Goal: Task Accomplishment & Management: Manage account settings

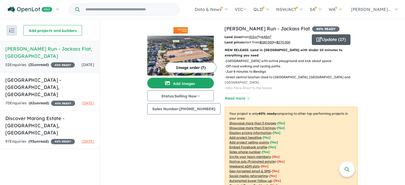
click at [326, 42] on button "Update ( 17 )" at bounding box center [331, 39] width 39 height 11
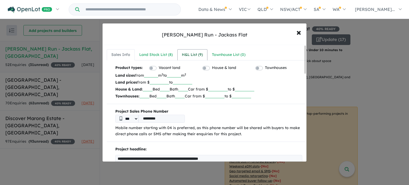
click at [187, 56] on div "H&L List ( 9 )" at bounding box center [192, 55] width 21 height 6
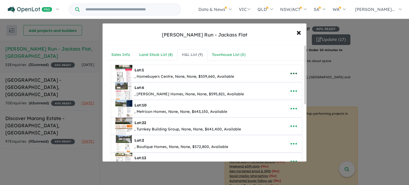
click at [293, 74] on icon "button" at bounding box center [294, 74] width 8 height 8
click at [297, 33] on span "×" at bounding box center [299, 31] width 5 height 11
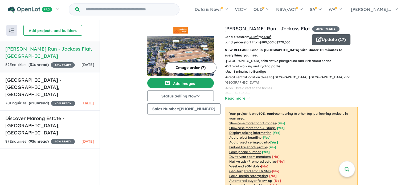
click at [317, 40] on icon "button" at bounding box center [318, 39] width 5 height 5
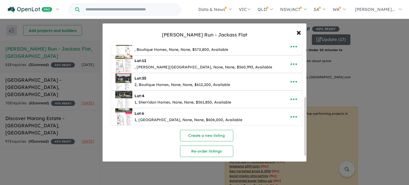
scroll to position [107, 0]
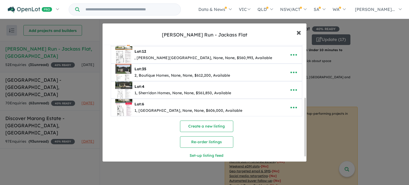
click at [297, 32] on span "×" at bounding box center [299, 31] width 5 height 11
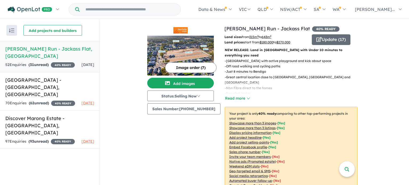
scroll to position [0, 0]
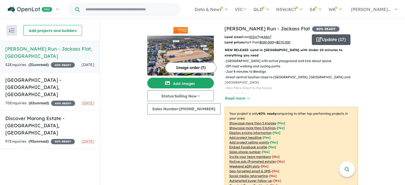
click at [319, 38] on button "Update ( 17 )" at bounding box center [331, 39] width 39 height 11
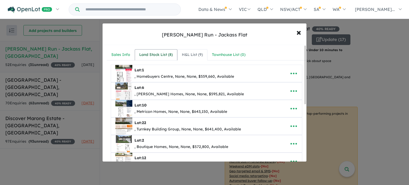
click at [155, 56] on div "Land Stock List ( 8 )" at bounding box center [156, 55] width 34 height 6
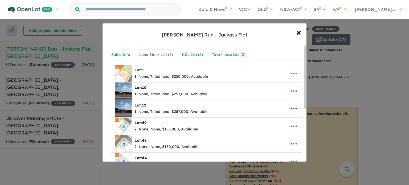
click at [295, 107] on icon "button" at bounding box center [294, 109] width 8 height 8
click at [280, 131] on link "Remove" at bounding box center [281, 134] width 39 height 12
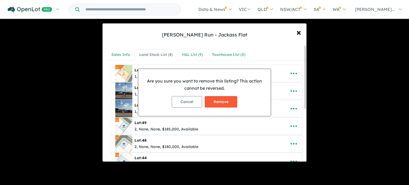
click at [222, 99] on button "Remove" at bounding box center [221, 101] width 33 height 11
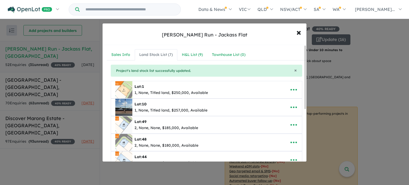
click at [291, 124] on icon "button" at bounding box center [294, 125] width 8 height 8
click at [276, 97] on link "Remove" at bounding box center [281, 100] width 39 height 12
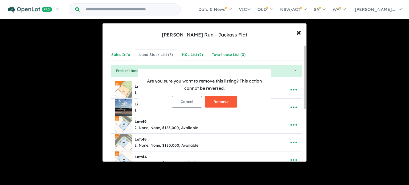
click at [227, 98] on button "Remove" at bounding box center [221, 101] width 33 height 11
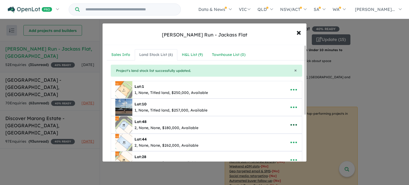
click at [291, 122] on icon "button" at bounding box center [294, 125] width 8 height 8
click at [271, 100] on link "Remove" at bounding box center [281, 100] width 39 height 12
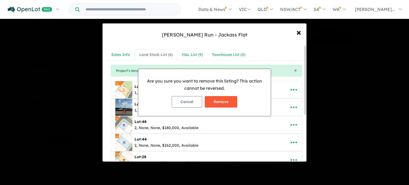
click at [221, 101] on button "Remove" at bounding box center [221, 101] width 33 height 11
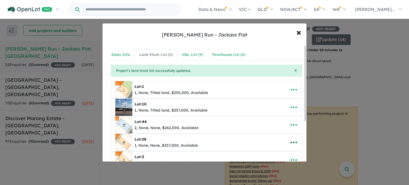
click at [291, 142] on icon "button" at bounding box center [294, 143] width 6 height 2
click at [273, 118] on link "Remove" at bounding box center [281, 118] width 39 height 12
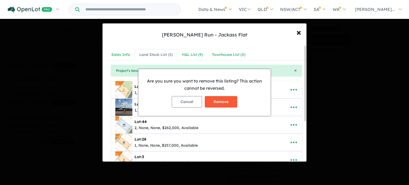
click at [226, 99] on button "Remove" at bounding box center [221, 101] width 33 height 11
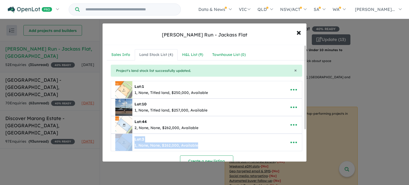
drag, startPoint x: 304, startPoint y: 127, endPoint x: 304, endPoint y: 135, distance: 8.0
click at [304, 135] on div "**********" at bounding box center [207, 133] width 200 height 136
click at [290, 143] on icon "button" at bounding box center [294, 143] width 8 height 8
click at [271, 118] on link "Remove" at bounding box center [281, 118] width 39 height 12
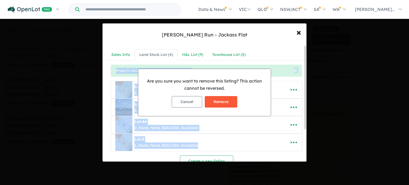
click at [220, 103] on button "Remove" at bounding box center [221, 101] width 33 height 11
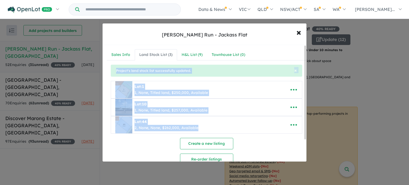
click at [261, 141] on div "Create a new listing Re-order listings Set-up listing feed" at bounding box center [207, 158] width 192 height 41
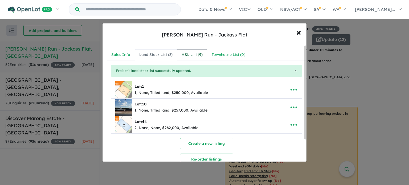
click at [195, 55] on div "H&L List ( 9 )" at bounding box center [192, 55] width 21 height 6
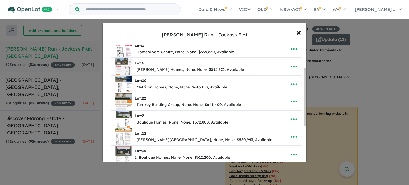
scroll to position [53, 0]
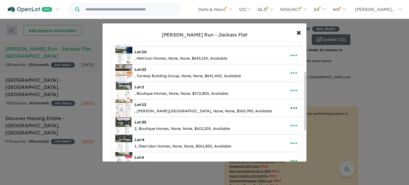
click at [290, 105] on icon "button" at bounding box center [294, 108] width 8 height 8
click at [275, 133] on link "Remove" at bounding box center [281, 134] width 39 height 12
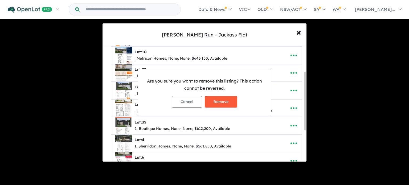
click at [218, 99] on button "Remove" at bounding box center [221, 101] width 33 height 11
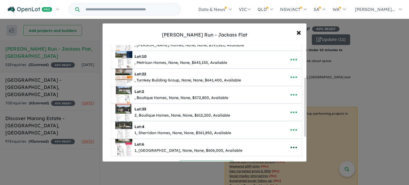
scroll to position [75, 0]
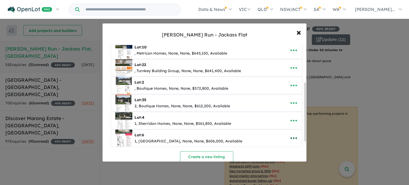
drag, startPoint x: 305, startPoint y: 100, endPoint x: 299, endPoint y: 137, distance: 37.4
click at [299, 137] on div "**********" at bounding box center [205, 103] width 204 height 117
click at [290, 119] on icon "button" at bounding box center [294, 121] width 8 height 8
click at [274, 94] on link "Remove" at bounding box center [281, 96] width 39 height 12
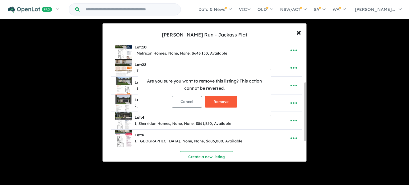
click at [218, 104] on button "Remove" at bounding box center [221, 101] width 33 height 11
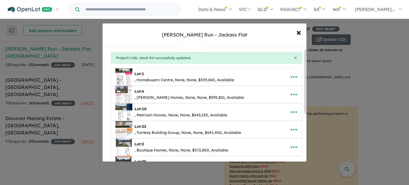
scroll to position [0, 0]
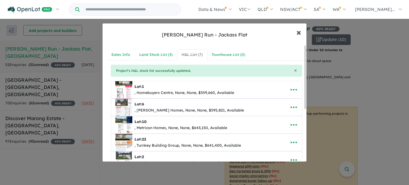
click at [299, 31] on span "×" at bounding box center [299, 31] width 5 height 11
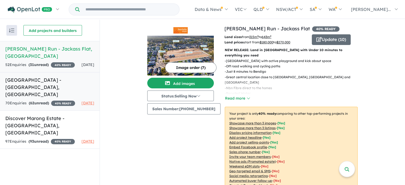
click at [50, 90] on h5 "[GEOGRAPHIC_DATA] - [GEOGRAPHIC_DATA][PERSON_NAME][GEOGRAPHIC_DATA]" at bounding box center [49, 87] width 89 height 22
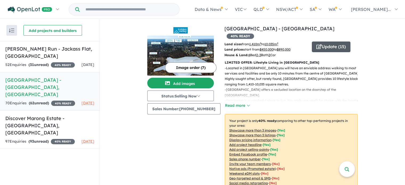
click at [325, 42] on button "Update ( 15 )" at bounding box center [331, 47] width 39 height 11
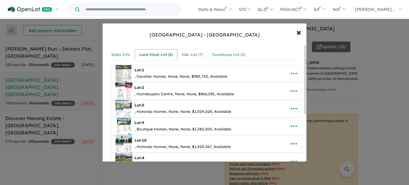
click at [155, 55] on div "Land Stock List ( 8 )" at bounding box center [156, 55] width 34 height 6
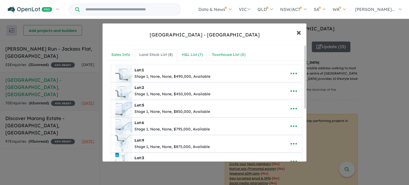
click at [299, 30] on span "×" at bounding box center [299, 31] width 5 height 11
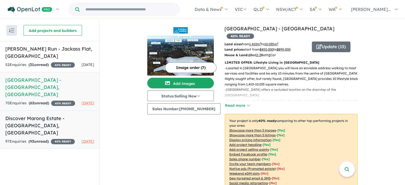
click at [38, 123] on h5 "Discover Marong Estate - [GEOGRAPHIC_DATA] , [GEOGRAPHIC_DATA]" at bounding box center [49, 126] width 89 height 22
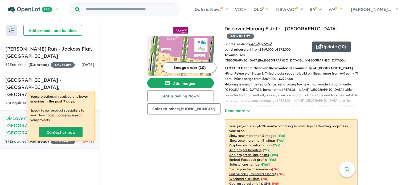
click at [329, 42] on button "Update ( 10 )" at bounding box center [331, 47] width 39 height 11
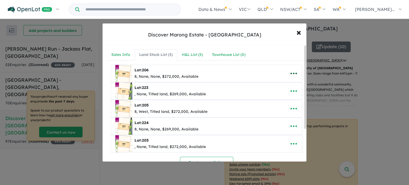
click at [293, 70] on icon "button" at bounding box center [294, 74] width 8 height 8
click at [273, 98] on link "Remove" at bounding box center [281, 99] width 39 height 12
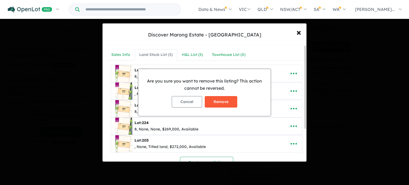
click at [224, 100] on button "Remove" at bounding box center [221, 101] width 33 height 11
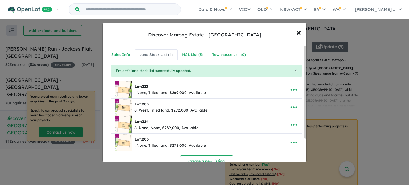
click at [292, 87] on icon "button" at bounding box center [294, 90] width 8 height 8
click at [266, 114] on link "Remove" at bounding box center [281, 115] width 39 height 12
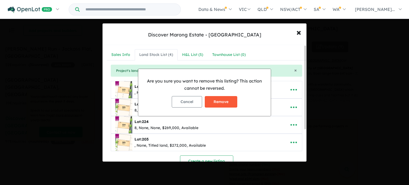
click at [218, 101] on button "Remove" at bounding box center [221, 101] width 33 height 11
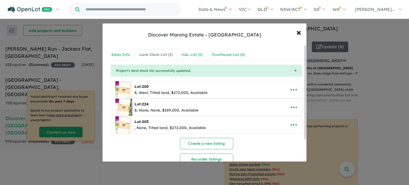
click at [292, 108] on icon "button" at bounding box center [294, 107] width 8 height 8
click at [290, 88] on icon "button" at bounding box center [294, 90] width 8 height 8
click at [274, 116] on link "Remove" at bounding box center [281, 115] width 39 height 12
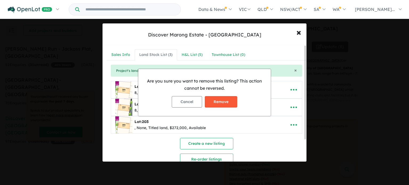
click at [221, 101] on button "Remove" at bounding box center [221, 101] width 33 height 11
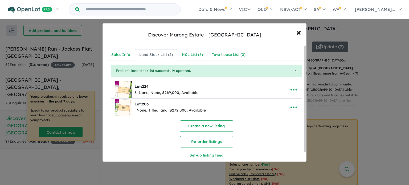
click at [294, 123] on div "Create a new listing Re-order listings Set-up listing feed" at bounding box center [207, 140] width 192 height 41
click at [291, 105] on icon "button" at bounding box center [294, 107] width 8 height 8
click at [272, 132] on link "Remove" at bounding box center [281, 133] width 39 height 12
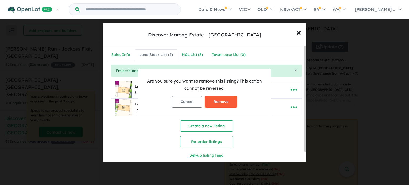
click at [221, 99] on button "Remove" at bounding box center [221, 101] width 33 height 11
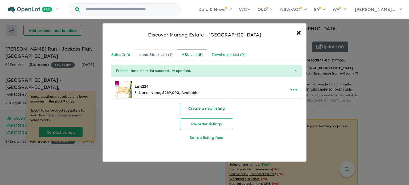
click at [194, 54] on div "H&L List ( 5 )" at bounding box center [192, 55] width 21 height 6
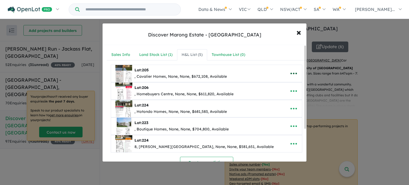
click at [292, 73] on icon "button" at bounding box center [294, 74] width 6 height 2
click at [276, 99] on link "Remove" at bounding box center [281, 99] width 39 height 12
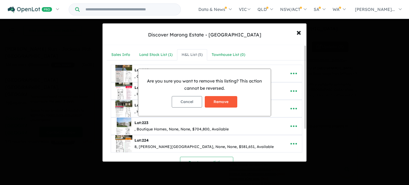
click at [226, 98] on button "Remove" at bounding box center [221, 101] width 33 height 11
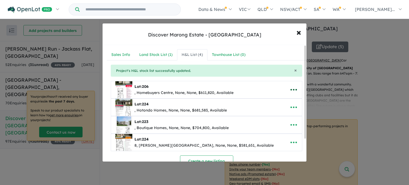
click at [290, 87] on icon "button" at bounding box center [294, 90] width 8 height 8
click at [272, 113] on link "Remove" at bounding box center [281, 115] width 39 height 12
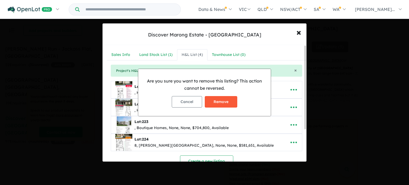
click at [226, 98] on button "Remove" at bounding box center [221, 101] width 33 height 11
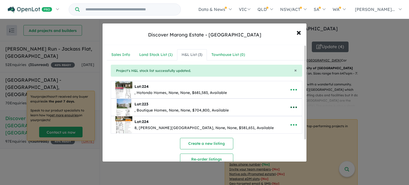
click at [290, 107] on icon "button" at bounding box center [294, 107] width 8 height 8
click at [273, 134] on link "Remove" at bounding box center [281, 133] width 39 height 12
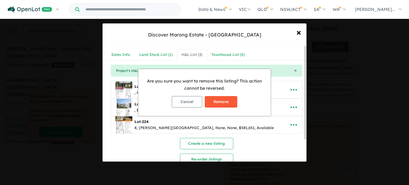
click at [215, 107] on button "Remove" at bounding box center [221, 101] width 33 height 11
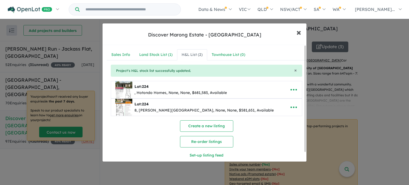
click at [298, 33] on span "×" at bounding box center [299, 31] width 5 height 11
